Goal: Task Accomplishment & Management: Manage account settings

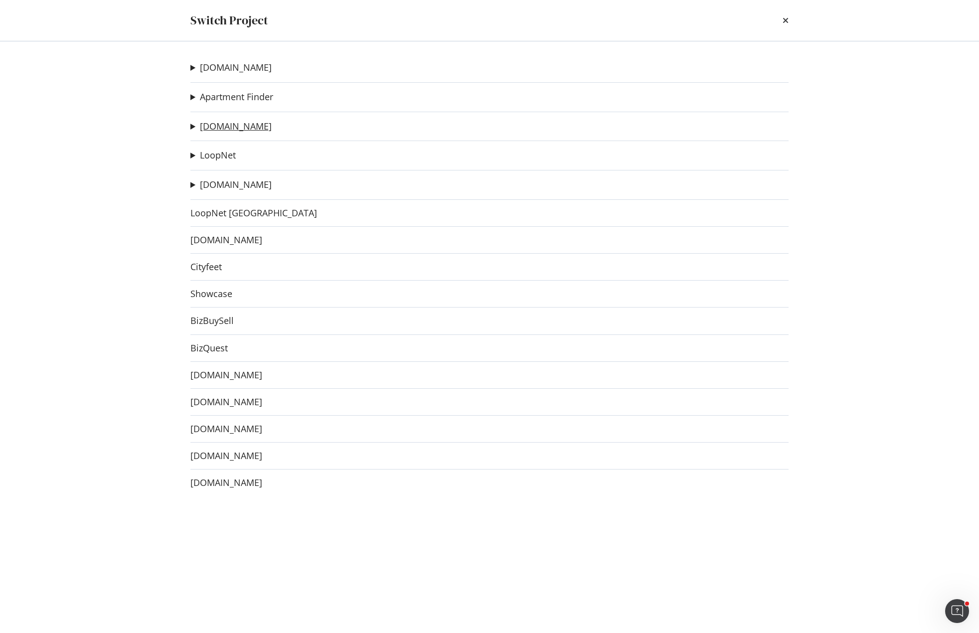
click at [224, 130] on link "[DOMAIN_NAME]" at bounding box center [236, 126] width 72 height 10
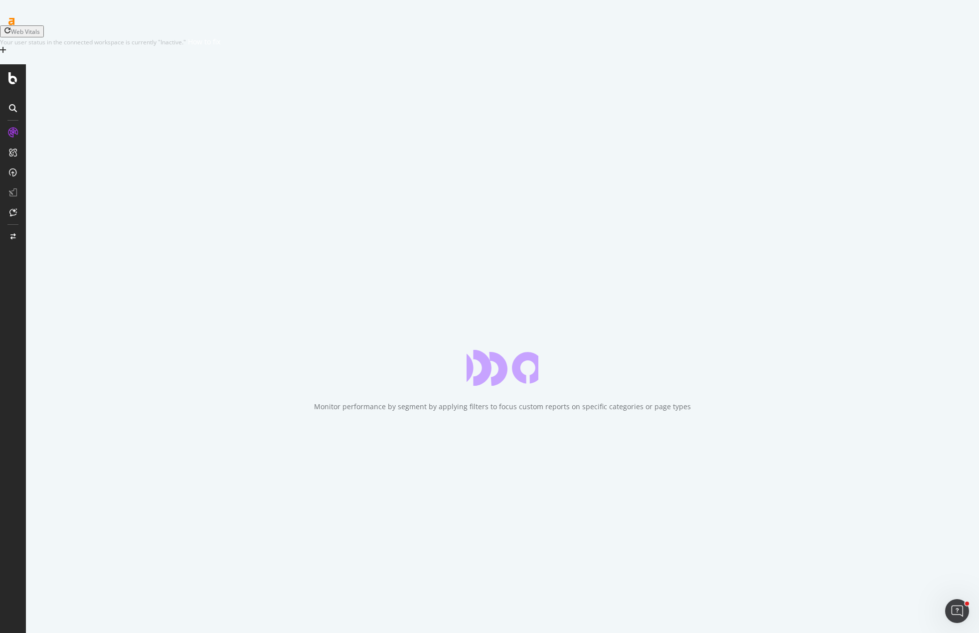
drag, startPoint x: 10, startPoint y: 544, endPoint x: 16, endPoint y: 568, distance: 24.3
click at [14, 558] on div at bounding box center [13, 387] width 24 height 525
click at [62, 559] on div "Settings" at bounding box center [52, 558] width 42 height 8
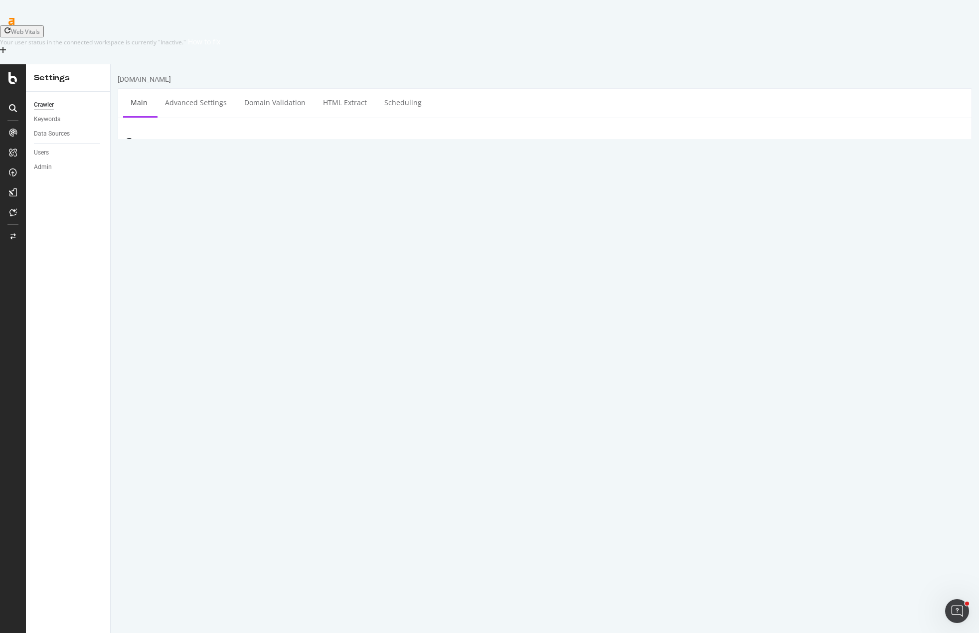
click at [25, 80] on div at bounding box center [13, 380] width 26 height 633
click at [35, 129] on div "Data Sources" at bounding box center [52, 134] width 36 height 10
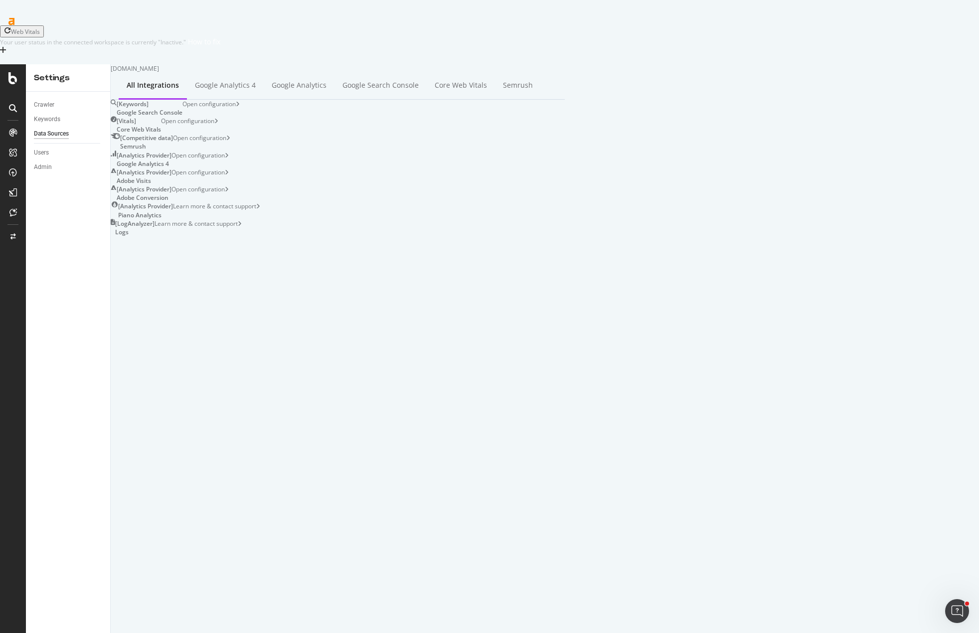
click at [229, 151] on div "Open configuration" at bounding box center [199, 159] width 57 height 17
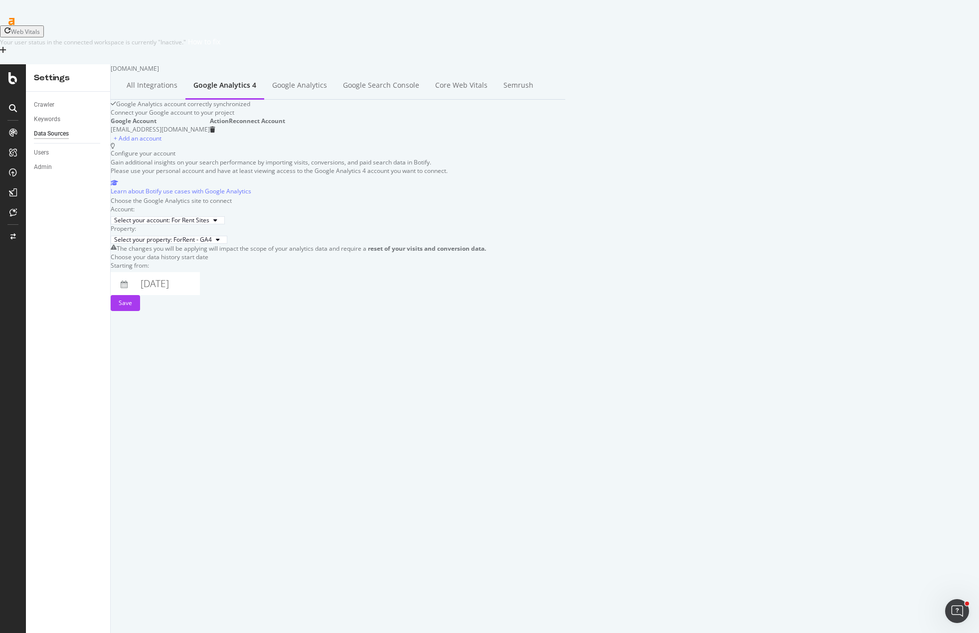
click at [565, 261] on div "Choose your data history start date" at bounding box center [338, 257] width 455 height 8
click at [461, 235] on div "Select your property: ForRent - GA4" at bounding box center [338, 239] width 455 height 8
click at [393, 278] on div "[DATE] Navigate forward to interact with the calendar and select a date. Press …" at bounding box center [338, 283] width 455 height 23
click at [339, 283] on div "[DATE] Navigate forward to interact with the calendar and select a date. Press …" at bounding box center [338, 283] width 455 height 23
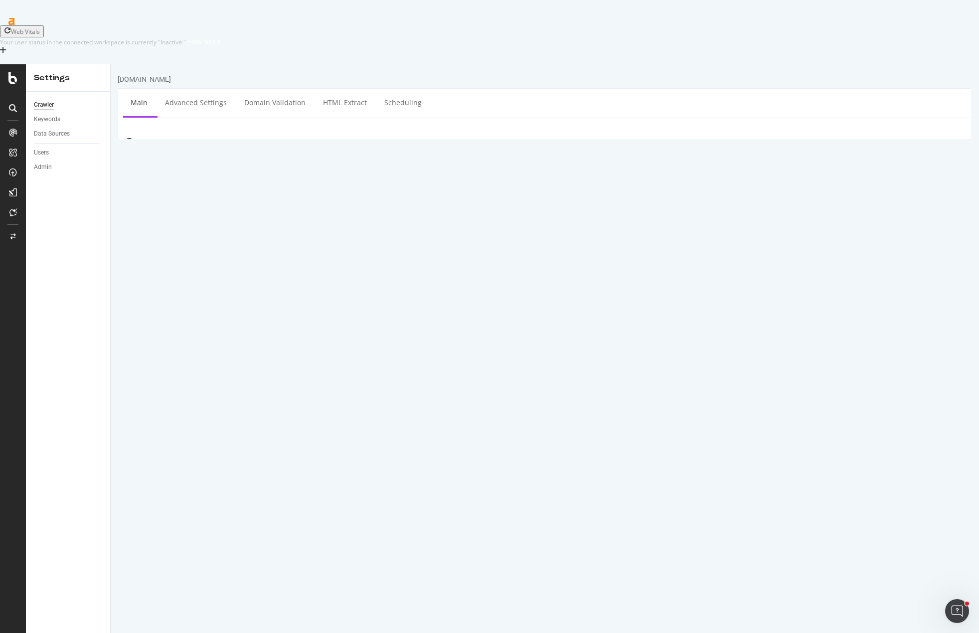
click at [207, 15] on html "Web Vitals Your user status in the connected workspace is currently "Inactive."…" at bounding box center [489, 316] width 979 height 633
click at [42, 126] on div "SiteCrawler" at bounding box center [54, 128] width 35 height 10
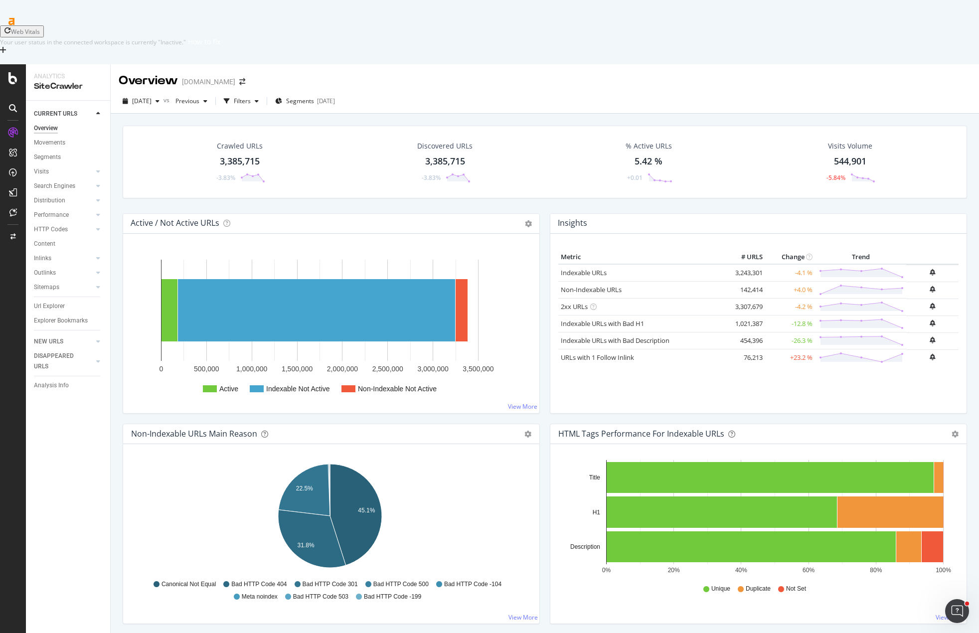
click at [751, 159] on div "Crawled URLs 3,385,715 -3.83% Discovered URLs 3,385,715 -3.83% % Active URLs 5.…" at bounding box center [545, 170] width 854 height 88
